Goal: Transaction & Acquisition: Purchase product/service

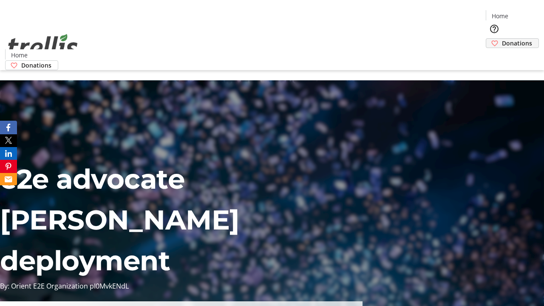
click at [502, 39] on span "Donations" at bounding box center [517, 43] width 30 height 9
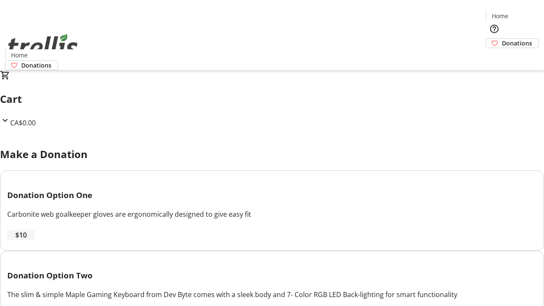
click at [27, 240] on span "$10" at bounding box center [20, 235] width 11 height 10
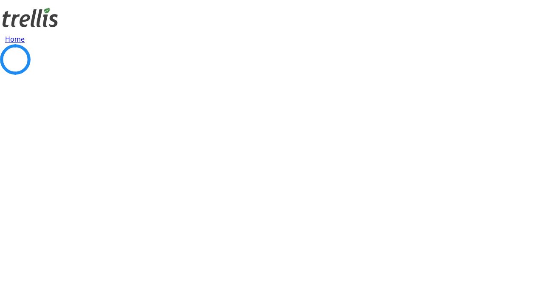
select select "CA"
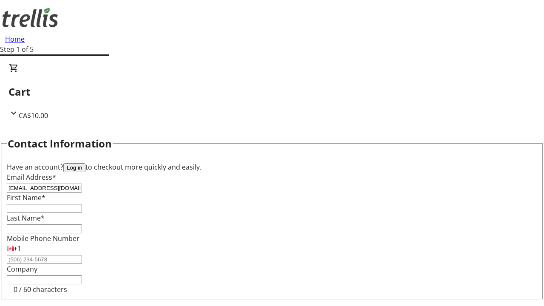
type input "[EMAIL_ADDRESS][DOMAIN_NAME]"
type input "Ayla"
type input "Kihn"
type input "[STREET_ADDRESS][PERSON_NAME]"
type input "Kelowna"
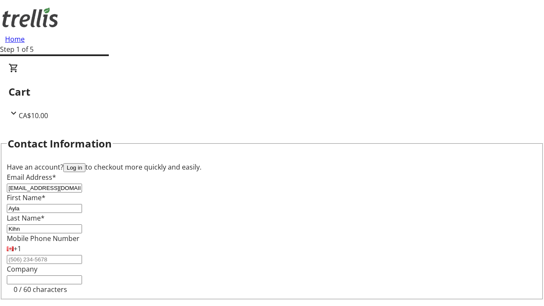
select select "BC"
type input "Kelowna"
type input "V1Y 0C2"
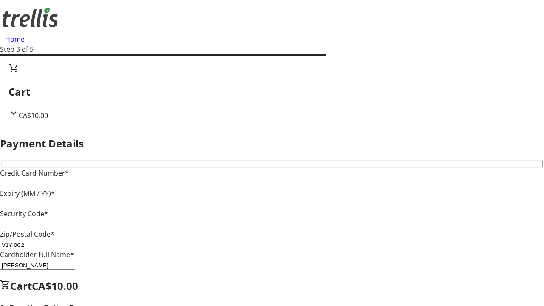
type input "V1Y 0C2"
